Goal: Check status: Check status

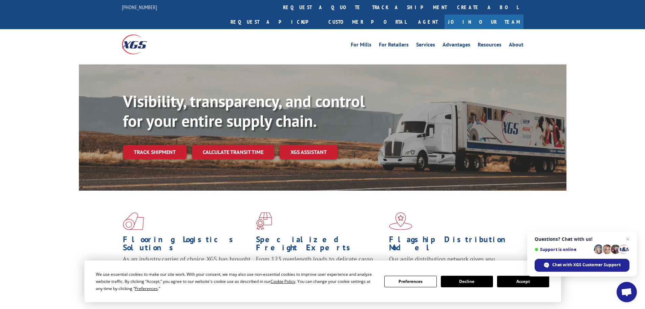
click at [520, 281] on button "Accept" at bounding box center [523, 281] width 52 height 12
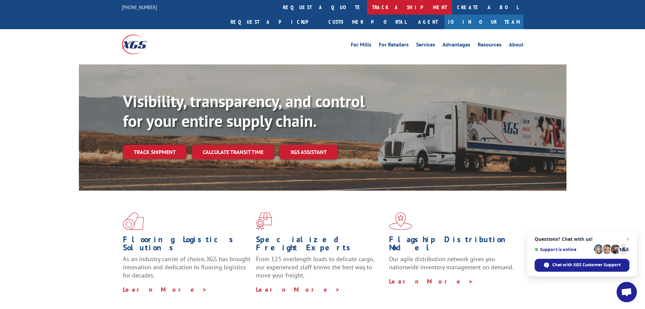
click at [367, 2] on link "track a shipment" at bounding box center [409, 7] width 85 height 15
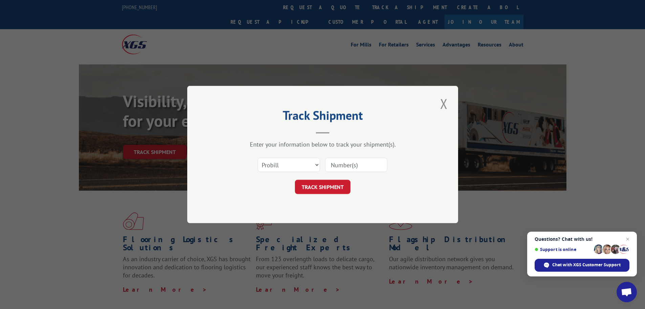
click at [369, 166] on input at bounding box center [356, 165] width 62 height 14
paste input "17308554"
type input "17308554"
click at [308, 188] on button "TRACK SHIPMENT" at bounding box center [323, 187] width 56 height 14
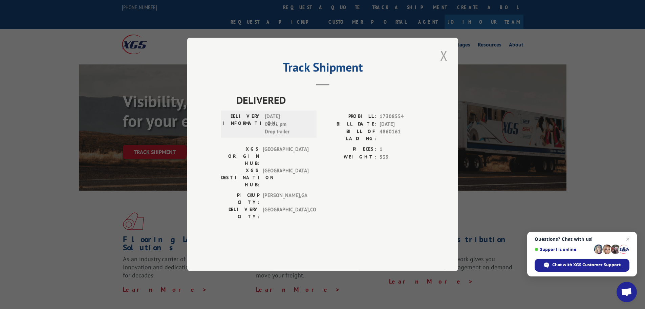
click at [442, 65] on button "Close modal" at bounding box center [444, 55] width 12 height 19
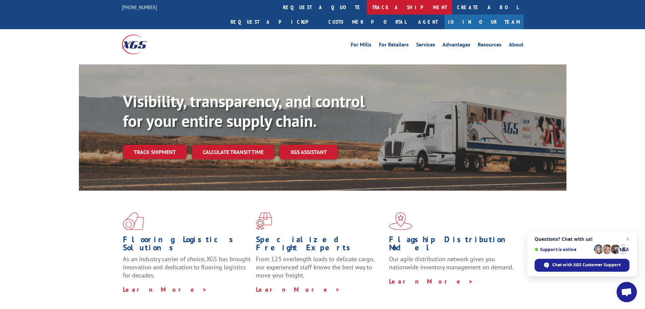
click at [367, 7] on link "track a shipment" at bounding box center [409, 7] width 85 height 15
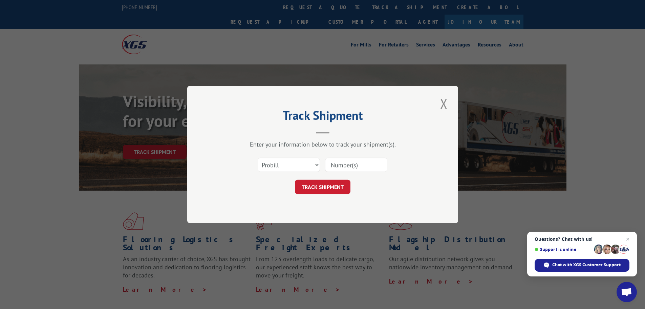
paste input "17308413"
type input "17308413"
click at [332, 185] on button "TRACK SHIPMENT" at bounding box center [323, 187] width 56 height 14
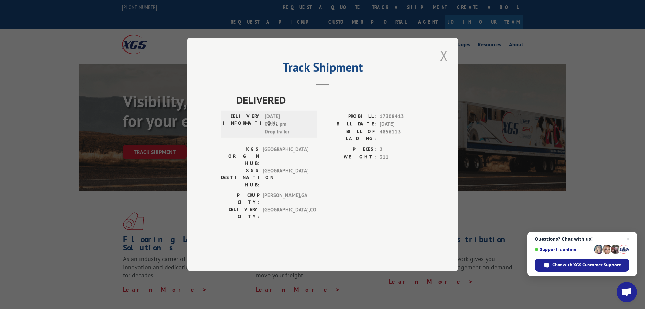
click at [449, 65] on button "Close modal" at bounding box center [444, 55] width 12 height 19
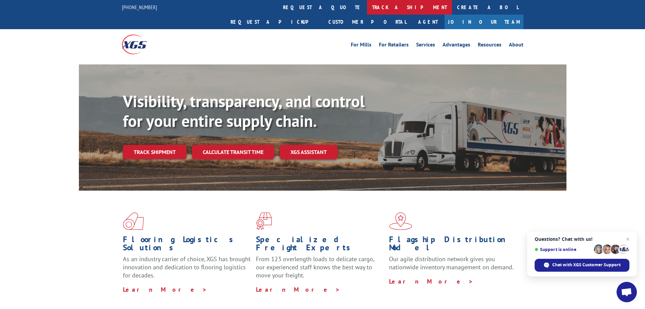
click at [367, 6] on link "track a shipment" at bounding box center [409, 7] width 85 height 15
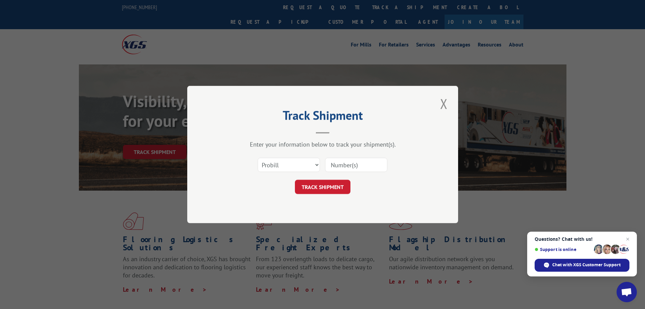
paste input "17224602"
type input "17224602"
click at [312, 187] on button "TRACK SHIPMENT" at bounding box center [323, 187] width 56 height 14
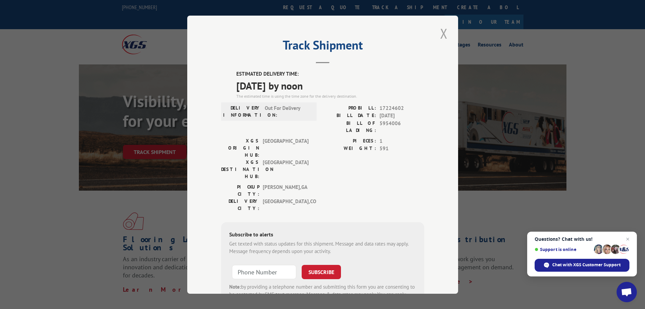
click at [444, 31] on button "Close modal" at bounding box center [444, 33] width 12 height 19
